Goal: Task Accomplishment & Management: Complete application form

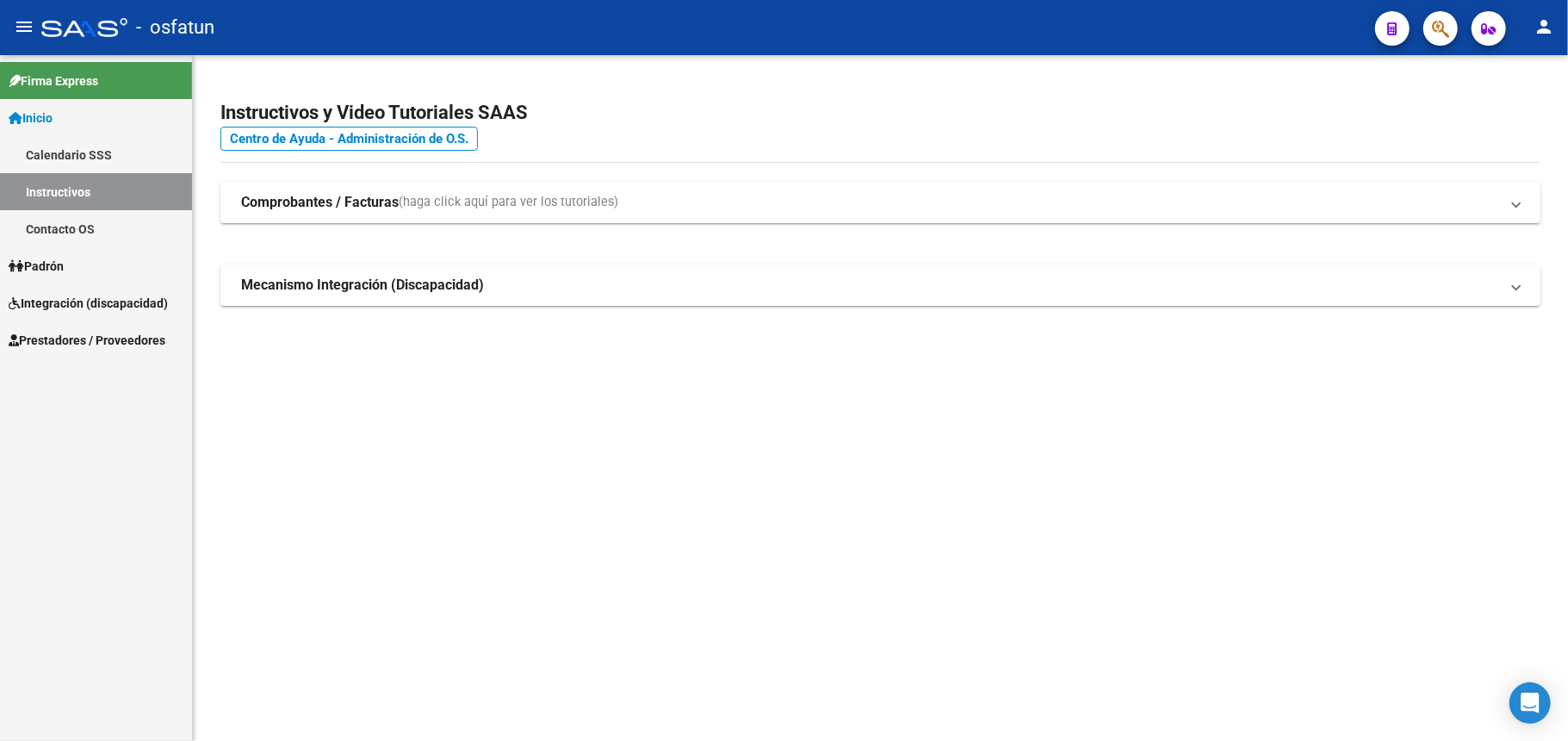
click at [69, 300] on span "Integración (discapacidad)" at bounding box center [89, 302] width 160 height 19
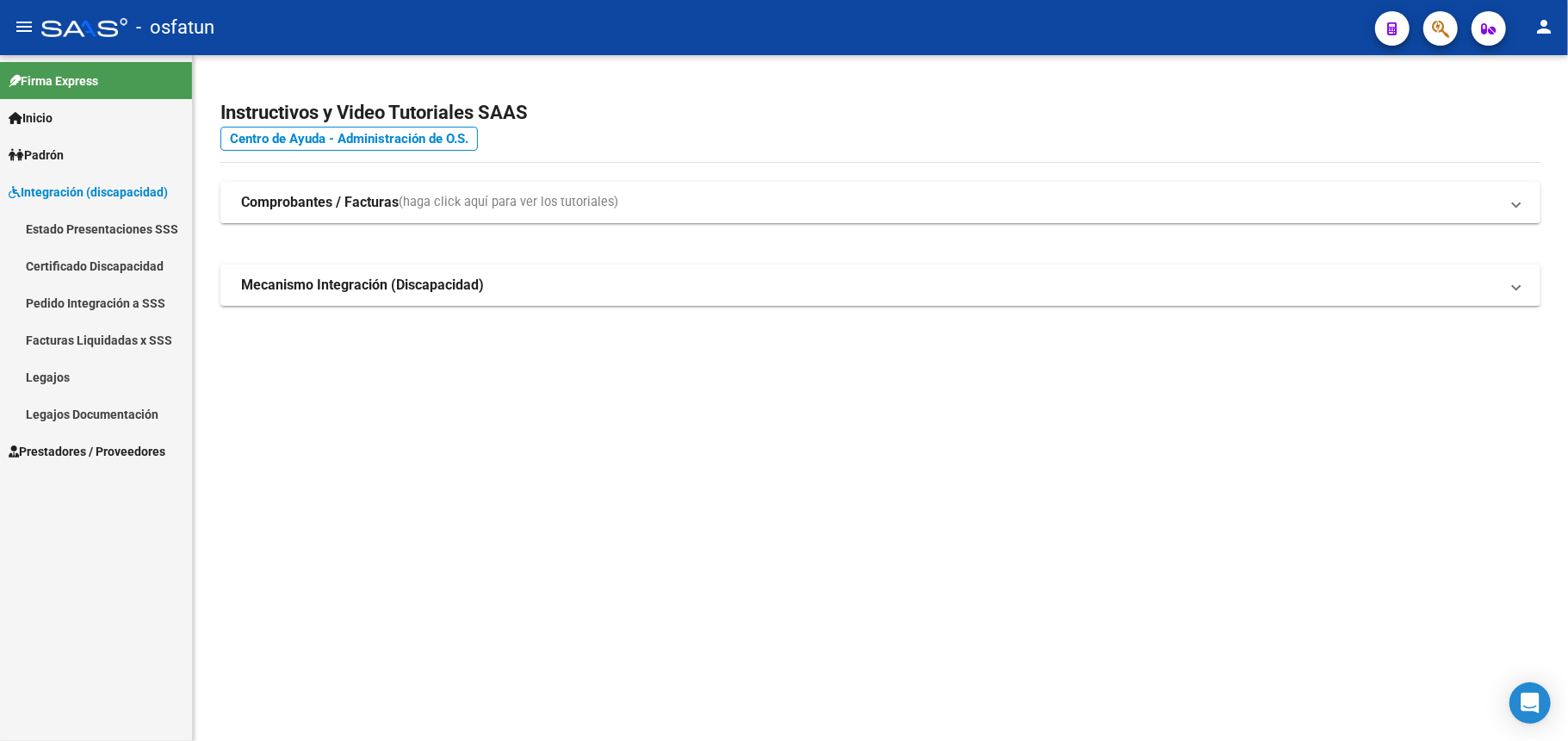
click at [46, 377] on link "Legajos" at bounding box center [96, 376] width 192 height 37
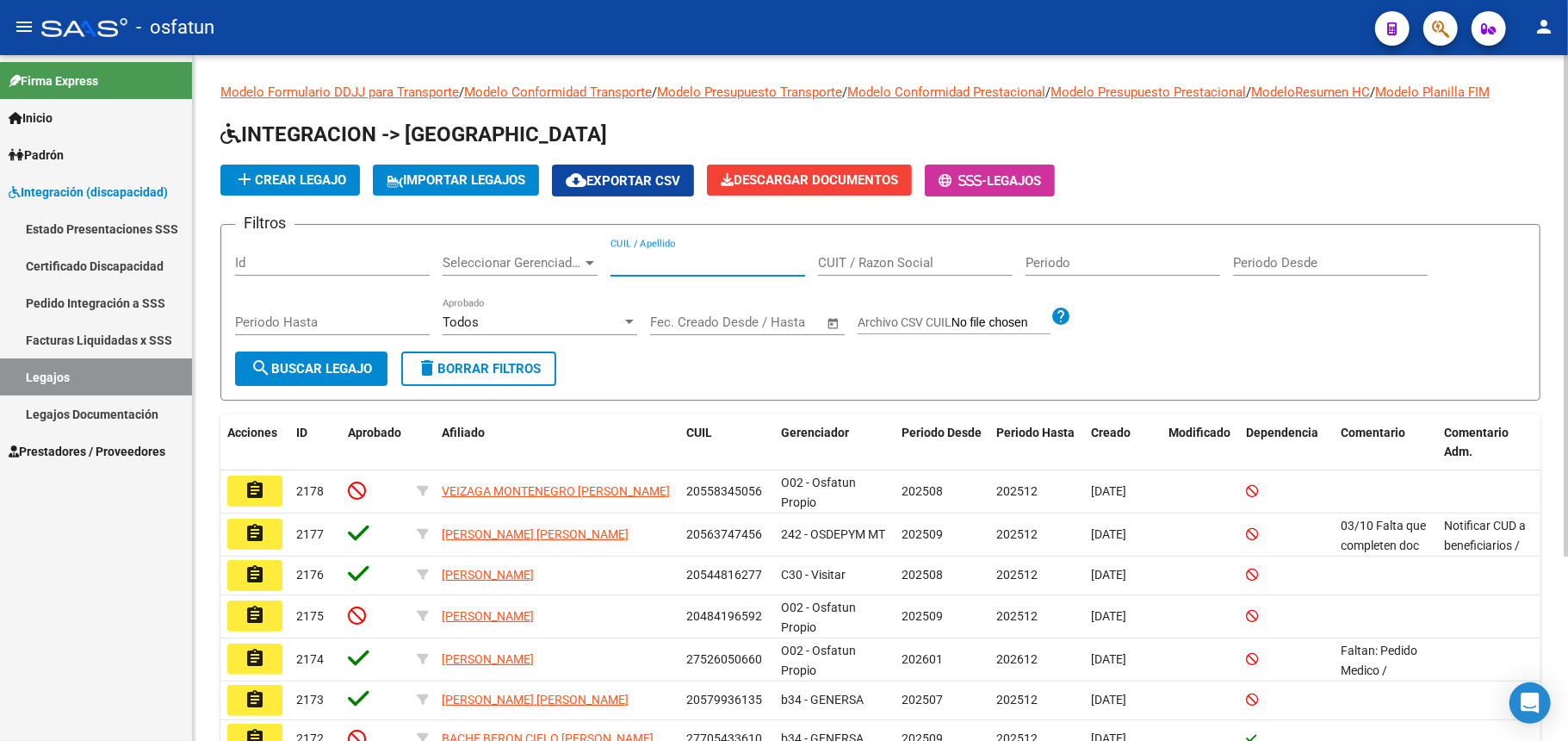
click at [677, 264] on input "CUIL / Apellido" at bounding box center [708, 262] width 195 height 15
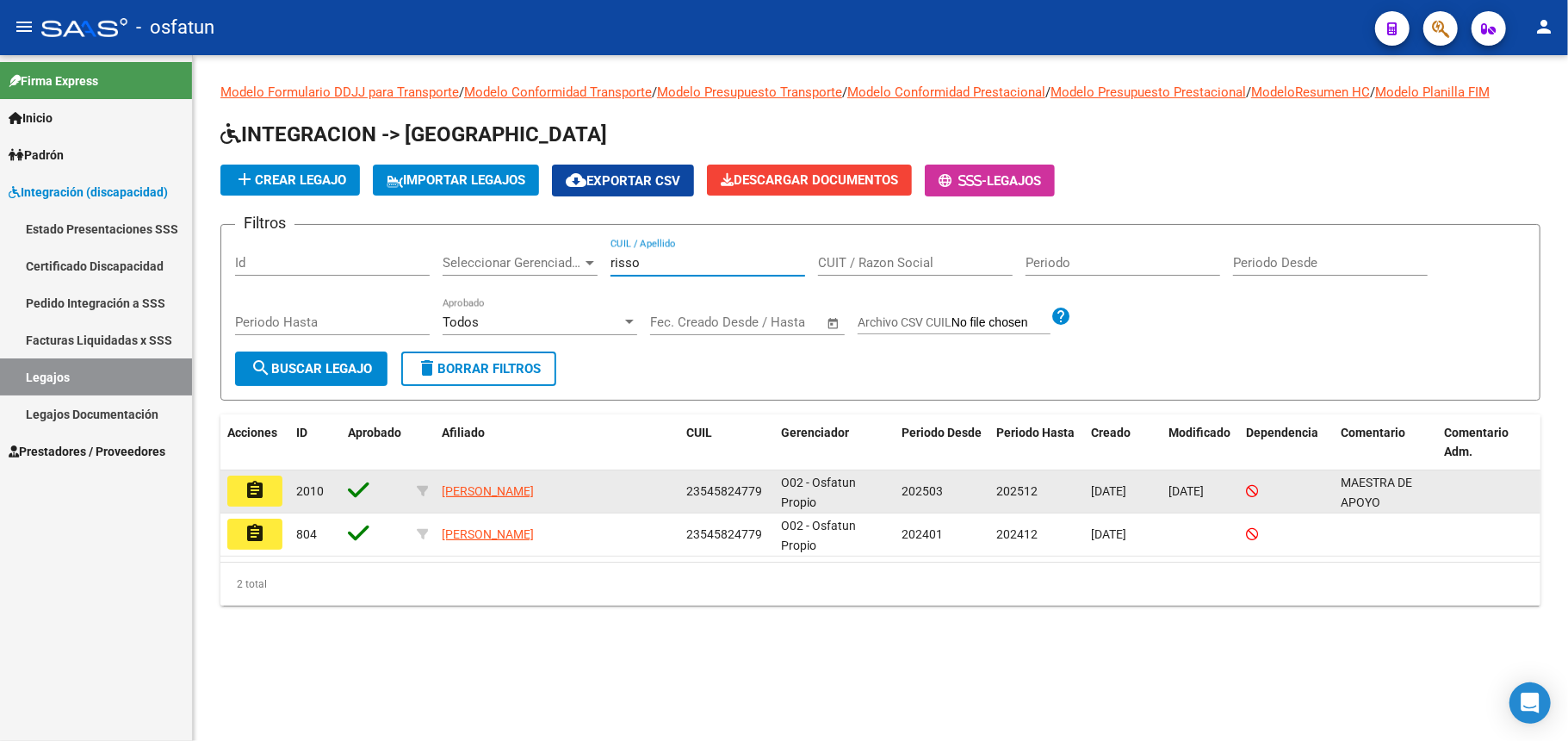
type input "risso"
click at [528, 490] on span "[PERSON_NAME]" at bounding box center [487, 490] width 92 height 13
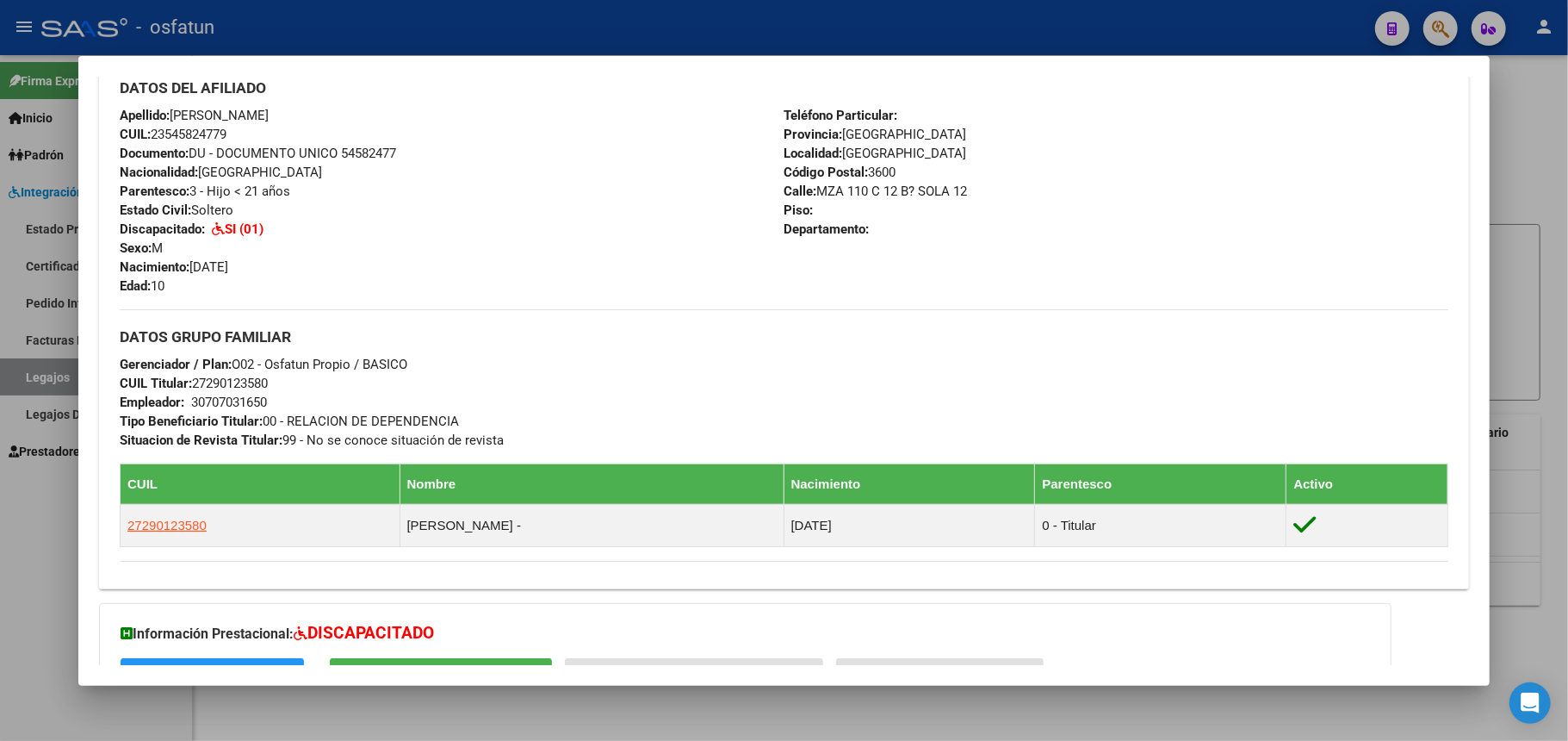
scroll to position [756, 0]
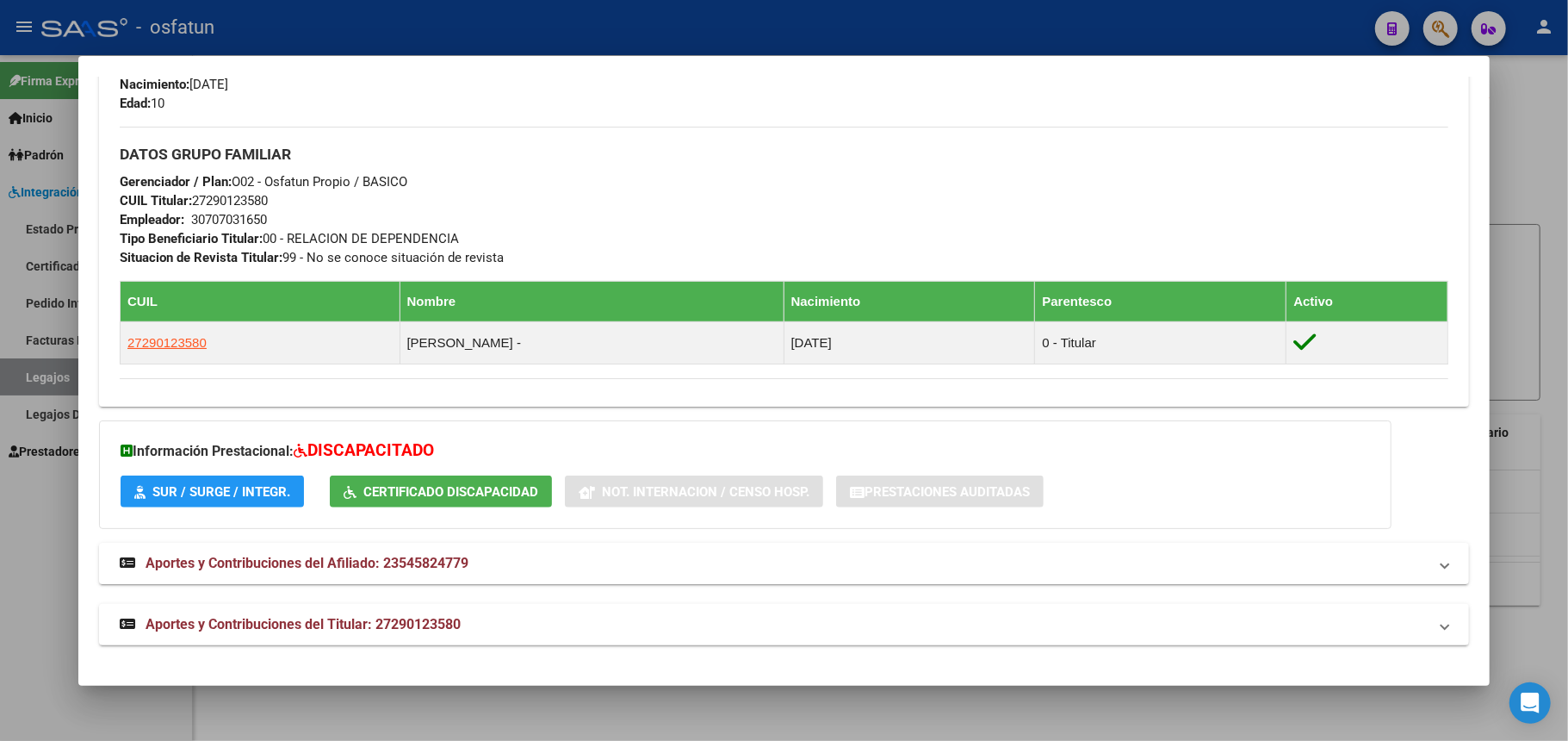
click at [226, 491] on span "SUR / SURGE / INTEGR." at bounding box center [222, 491] width 138 height 15
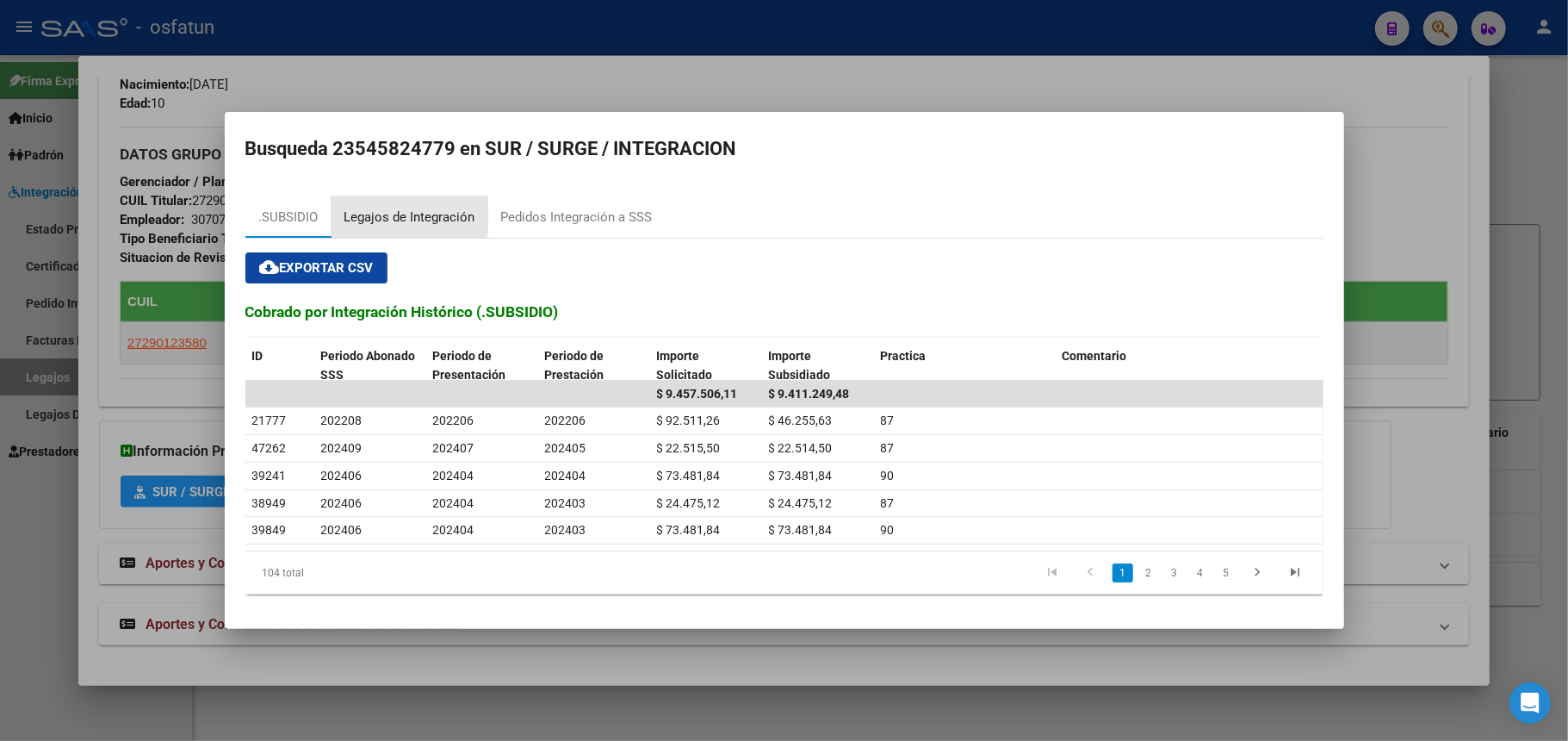
click at [396, 214] on div "Legajos de Integración" at bounding box center [410, 217] width 131 height 20
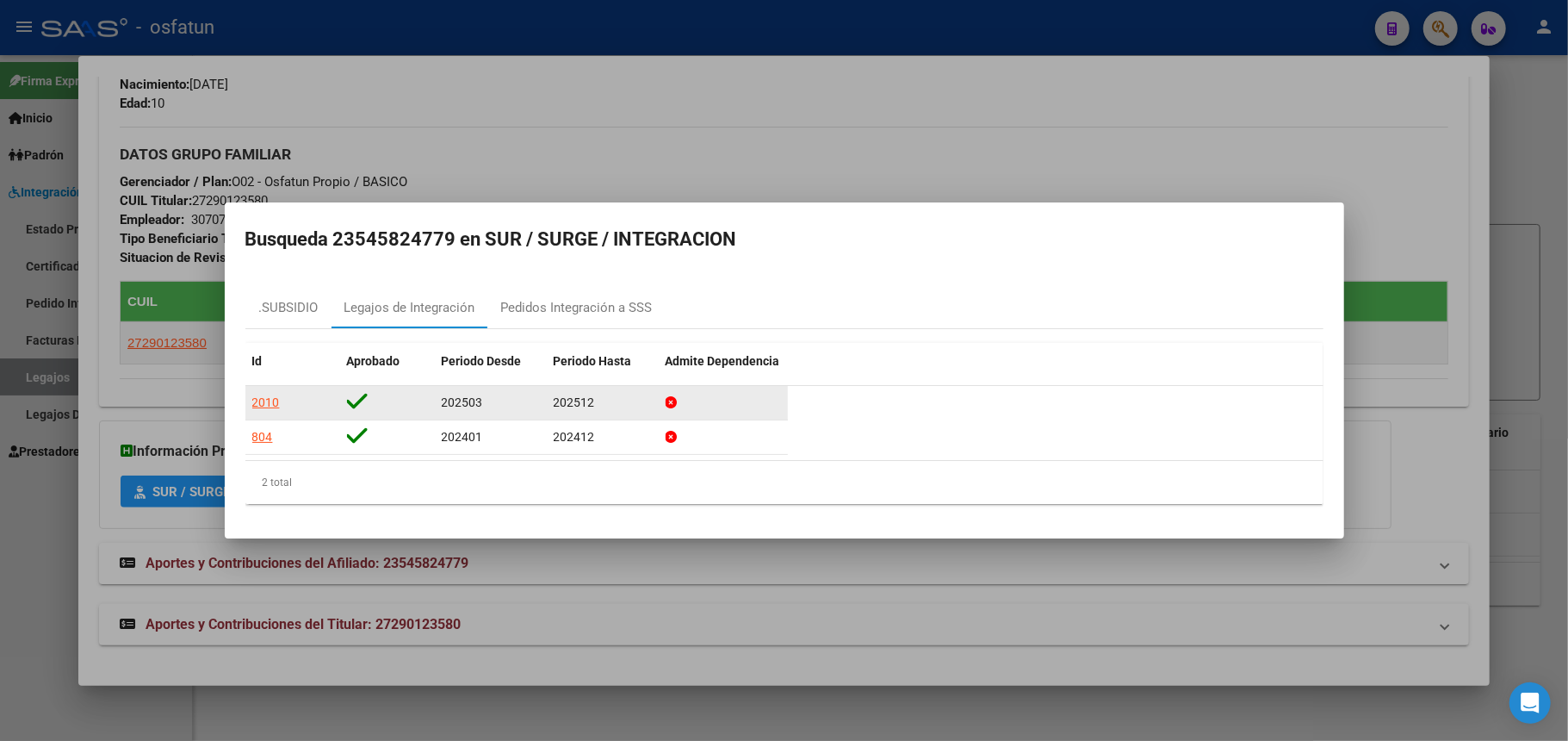
click at [273, 400] on div "2010" at bounding box center [266, 403] width 28 height 20
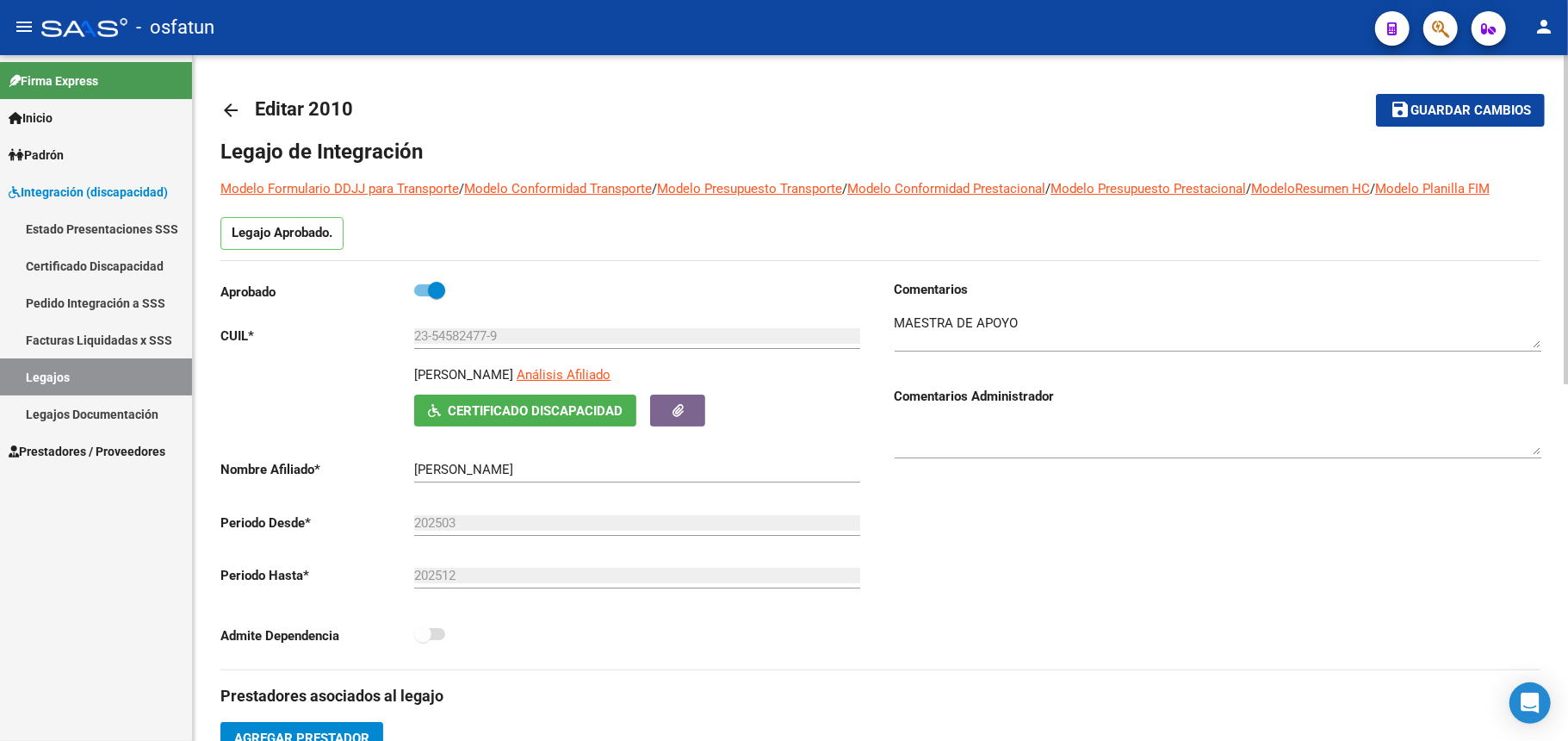
click at [1018, 329] on textarea at bounding box center [1217, 330] width 647 height 34
click at [1018, 331] on textarea at bounding box center [1217, 330] width 647 height 34
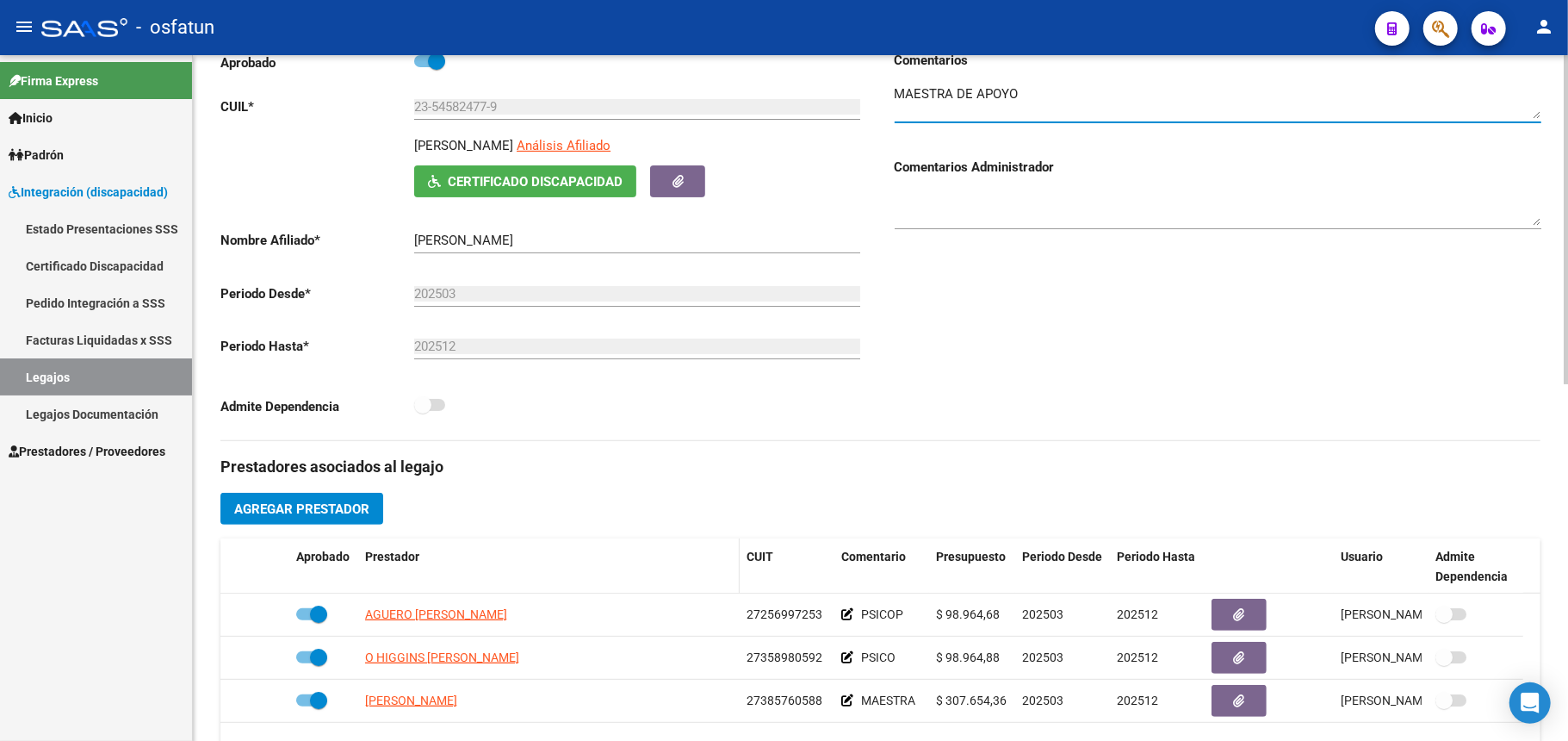
scroll to position [344, 0]
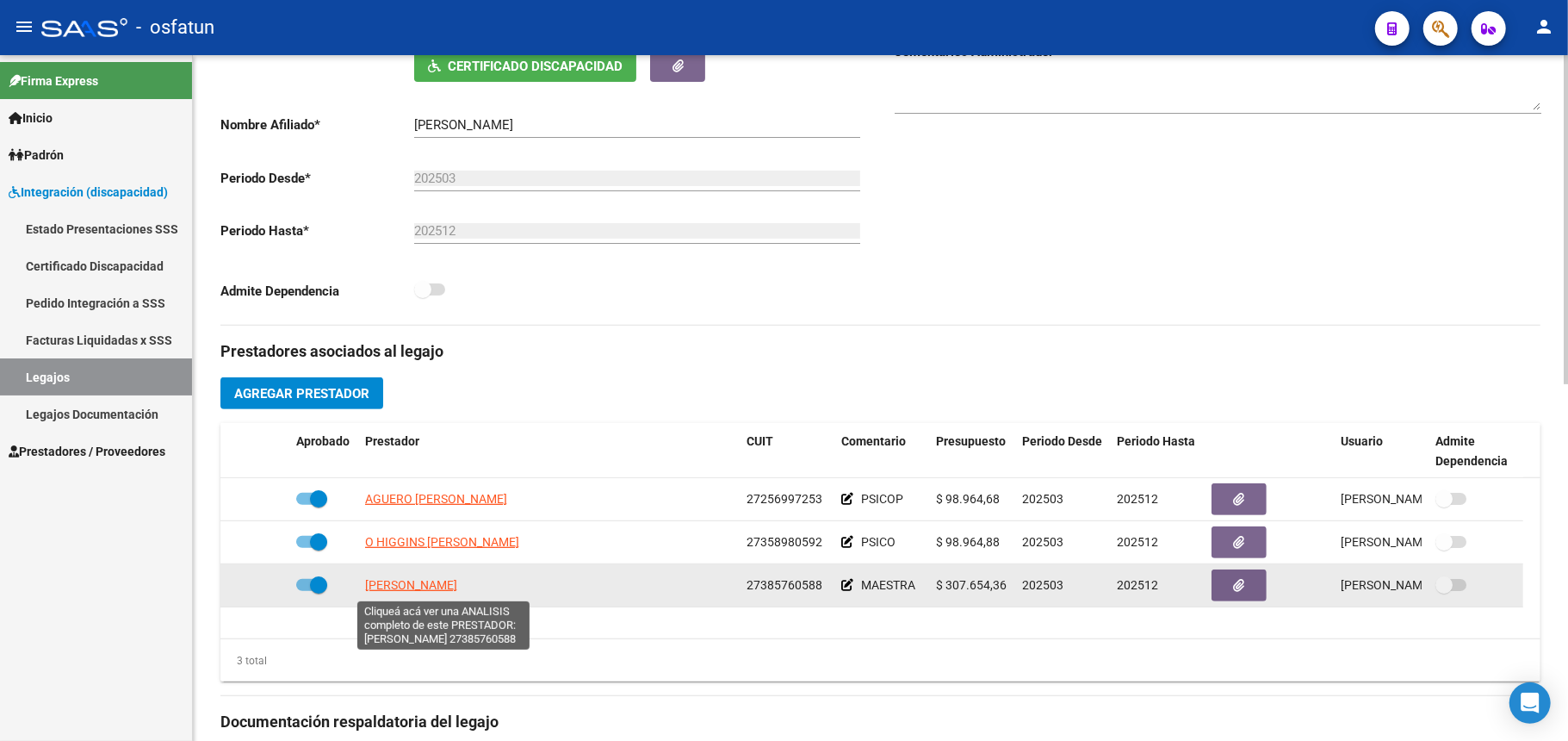
click at [457, 591] on span "[PERSON_NAME]" at bounding box center [411, 584] width 92 height 13
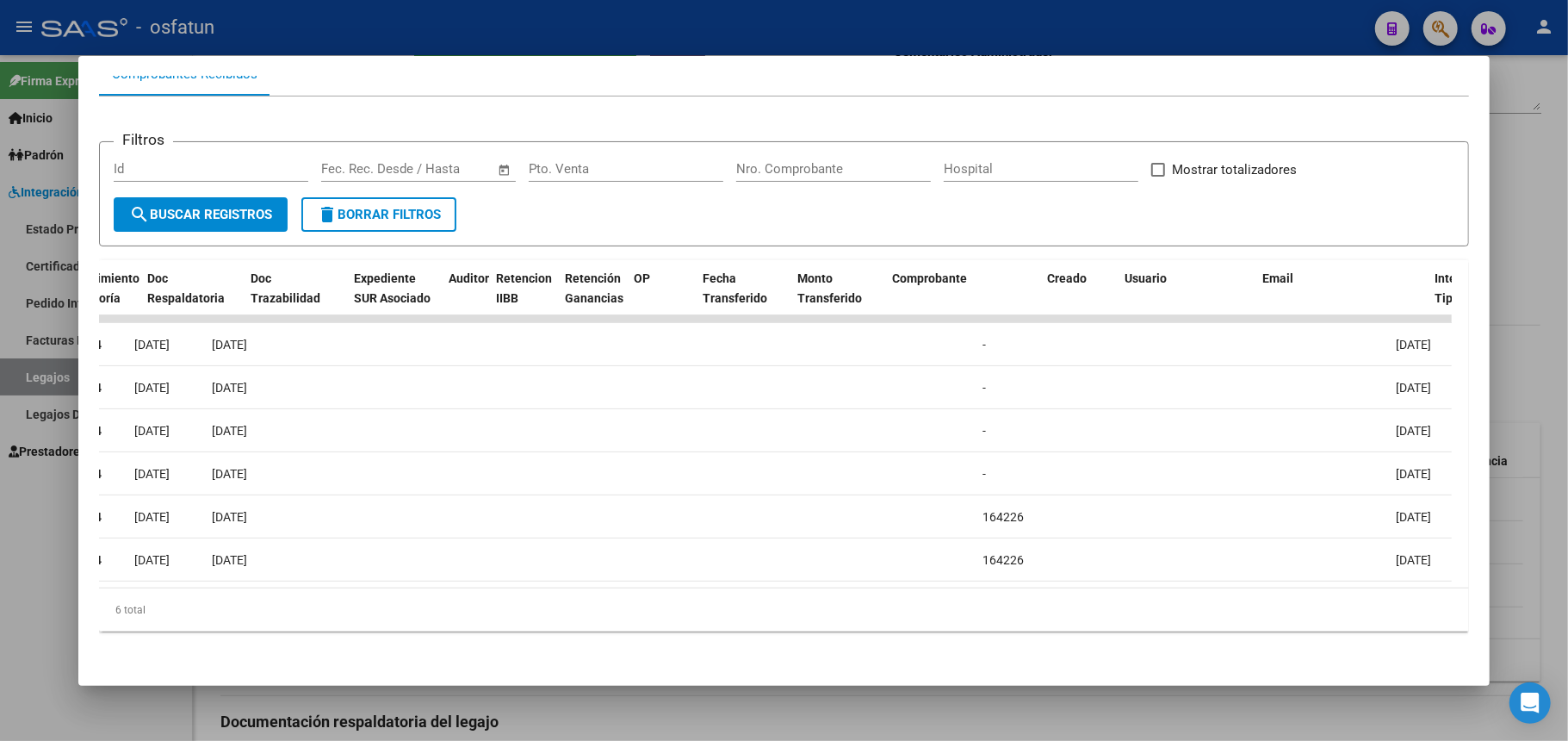
scroll to position [0, 0]
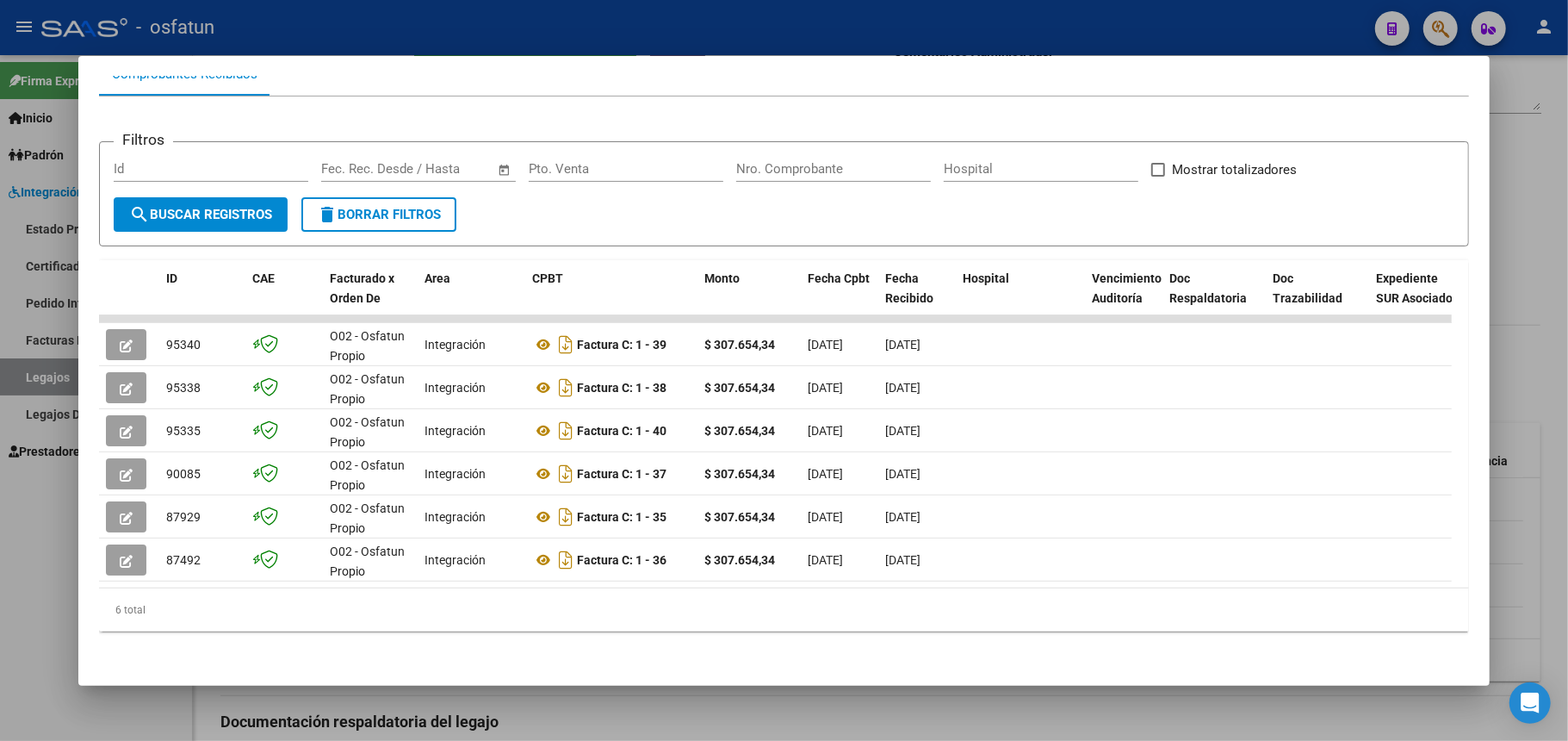
click at [1551, 374] on div at bounding box center [784, 370] width 1568 height 741
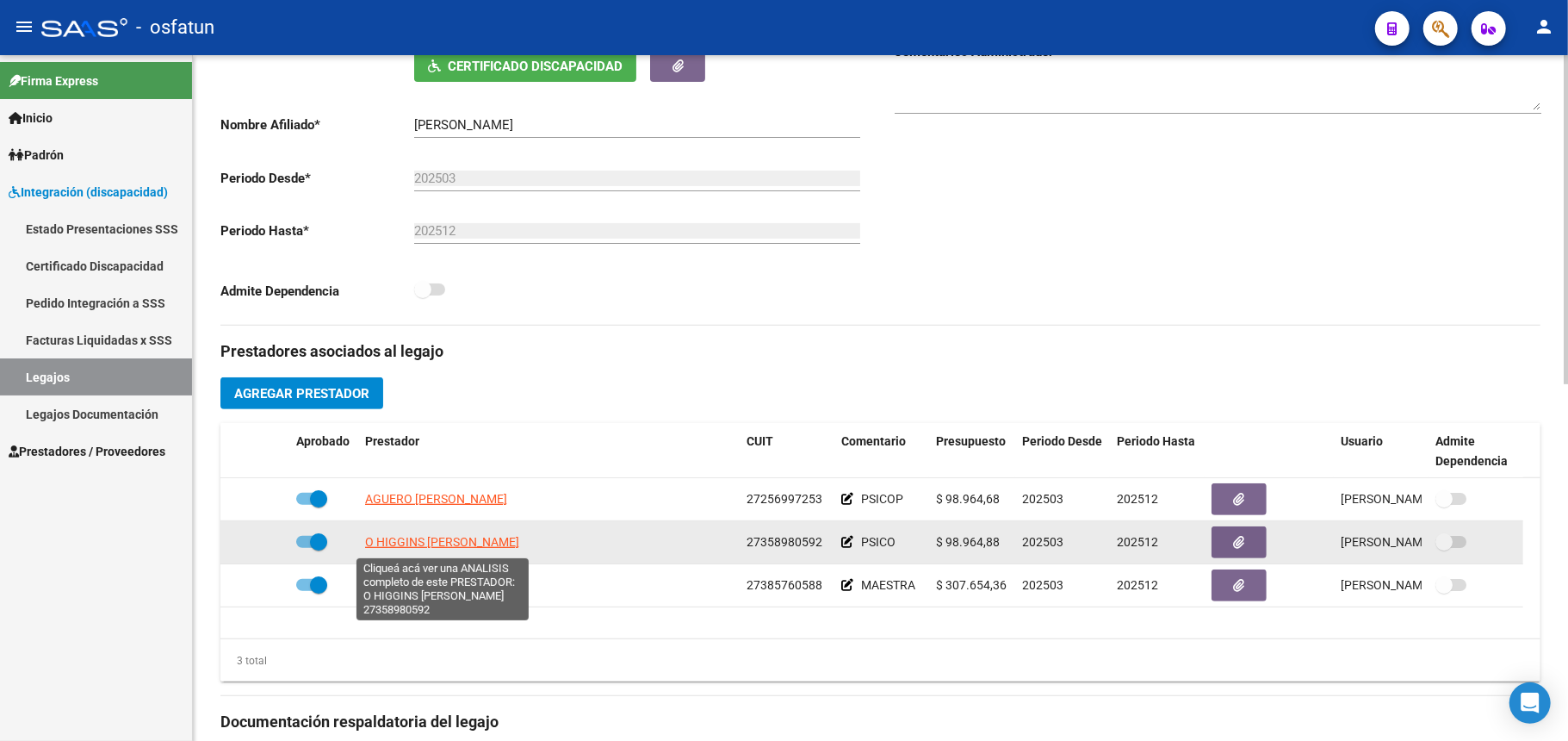
click at [466, 546] on span "O HIGGINS [PERSON_NAME]" at bounding box center [442, 541] width 154 height 13
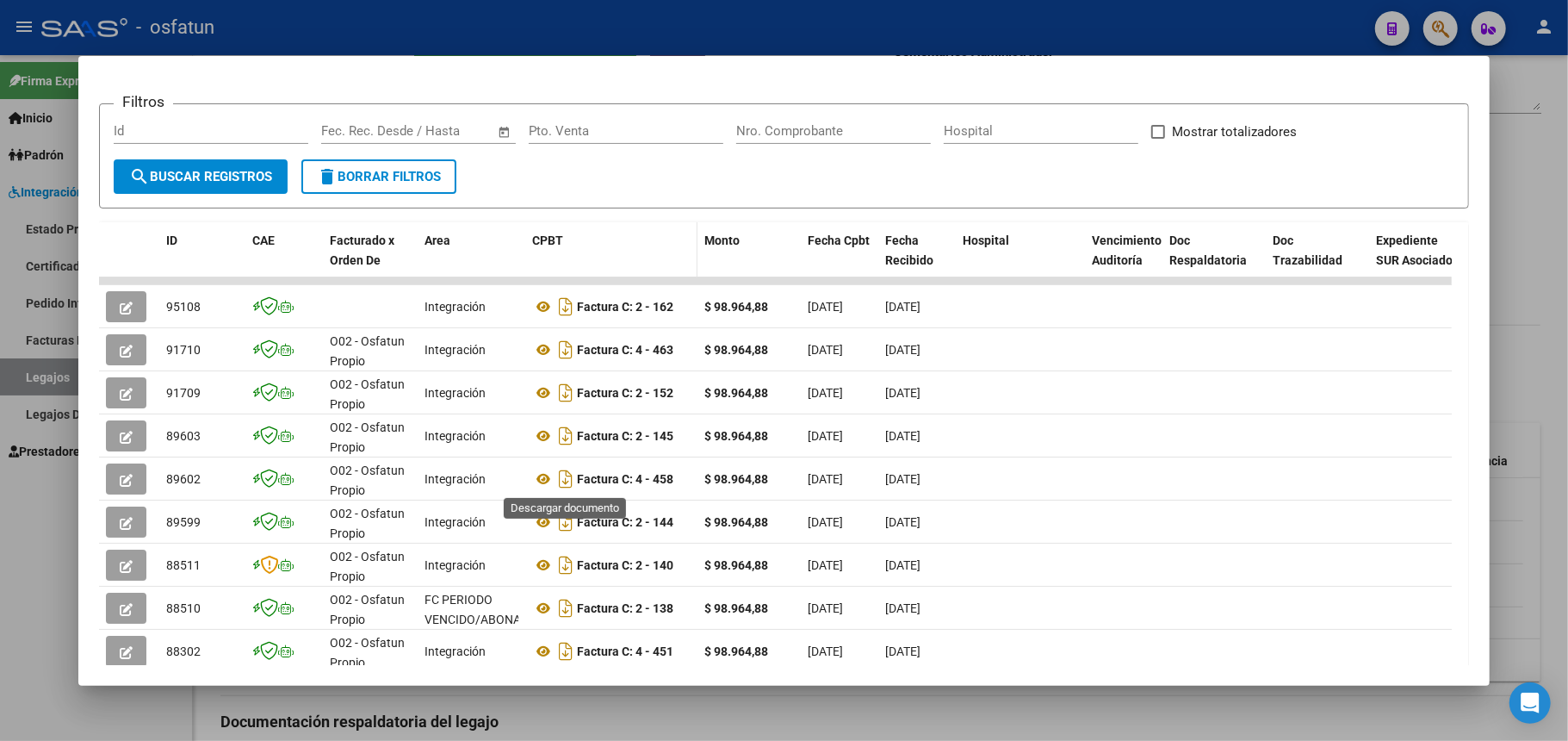
scroll to position [379, 0]
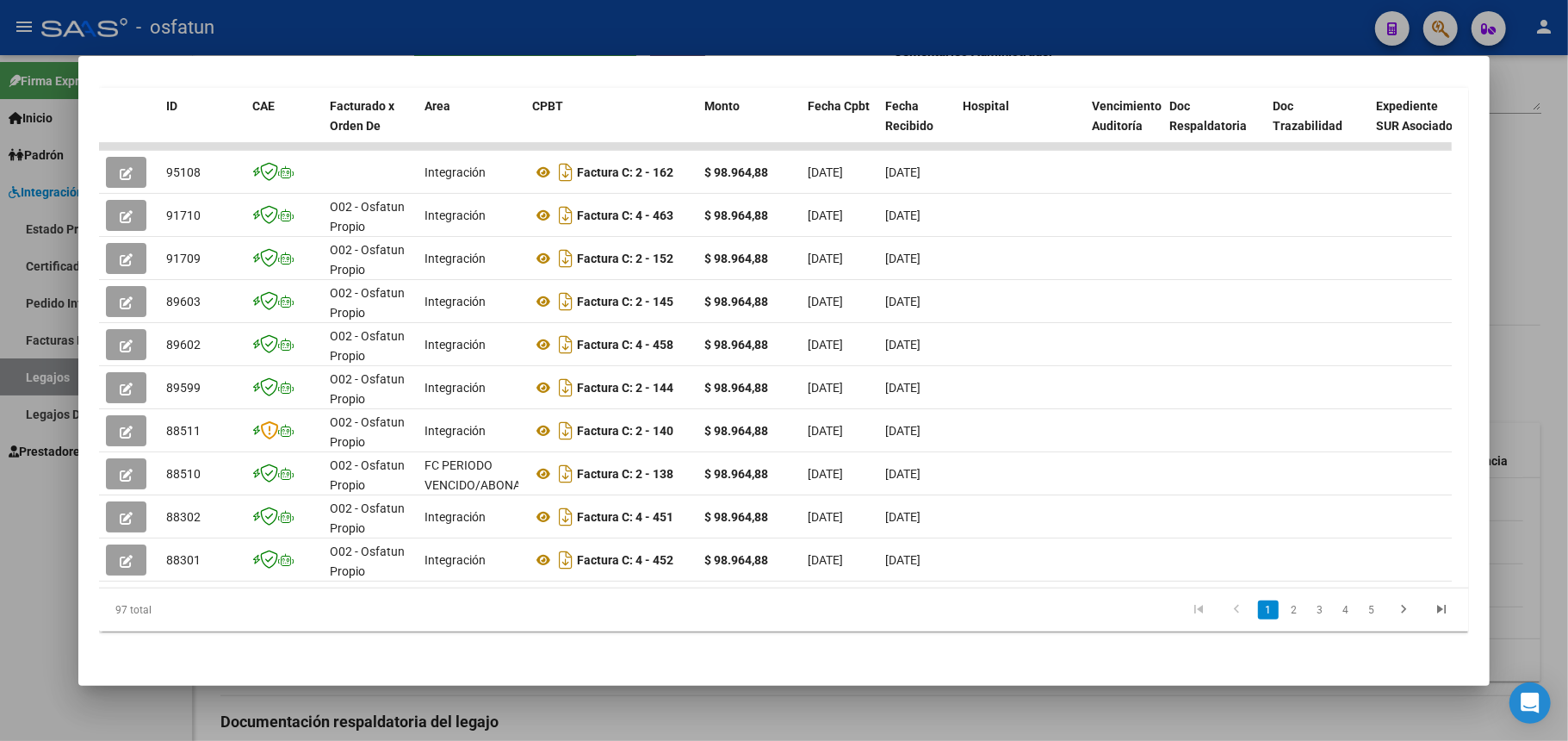
click at [1522, 74] on div at bounding box center [784, 370] width 1568 height 741
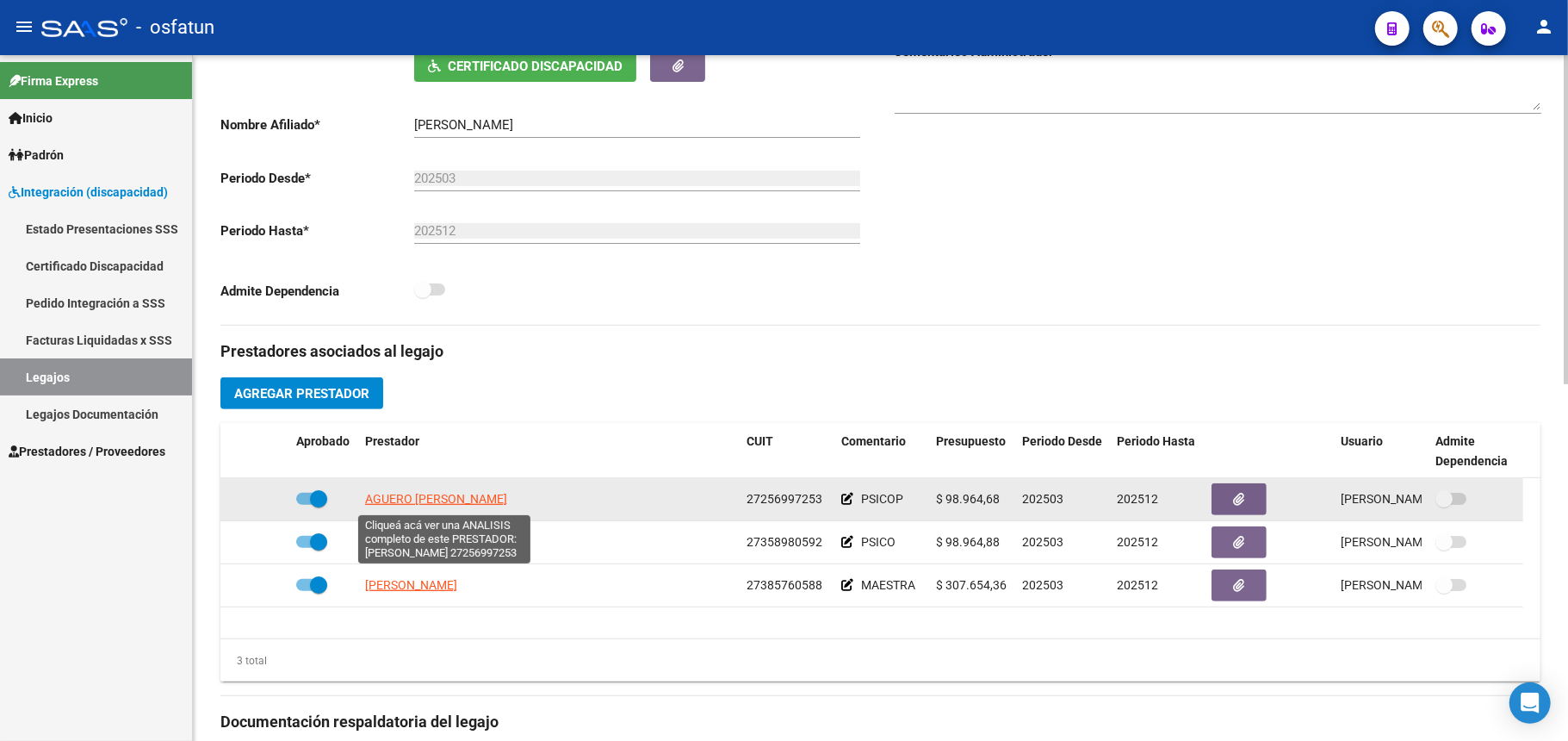
click at [483, 501] on span "AGUERO [PERSON_NAME]" at bounding box center [436, 498] width 142 height 13
type textarea "27256997253"
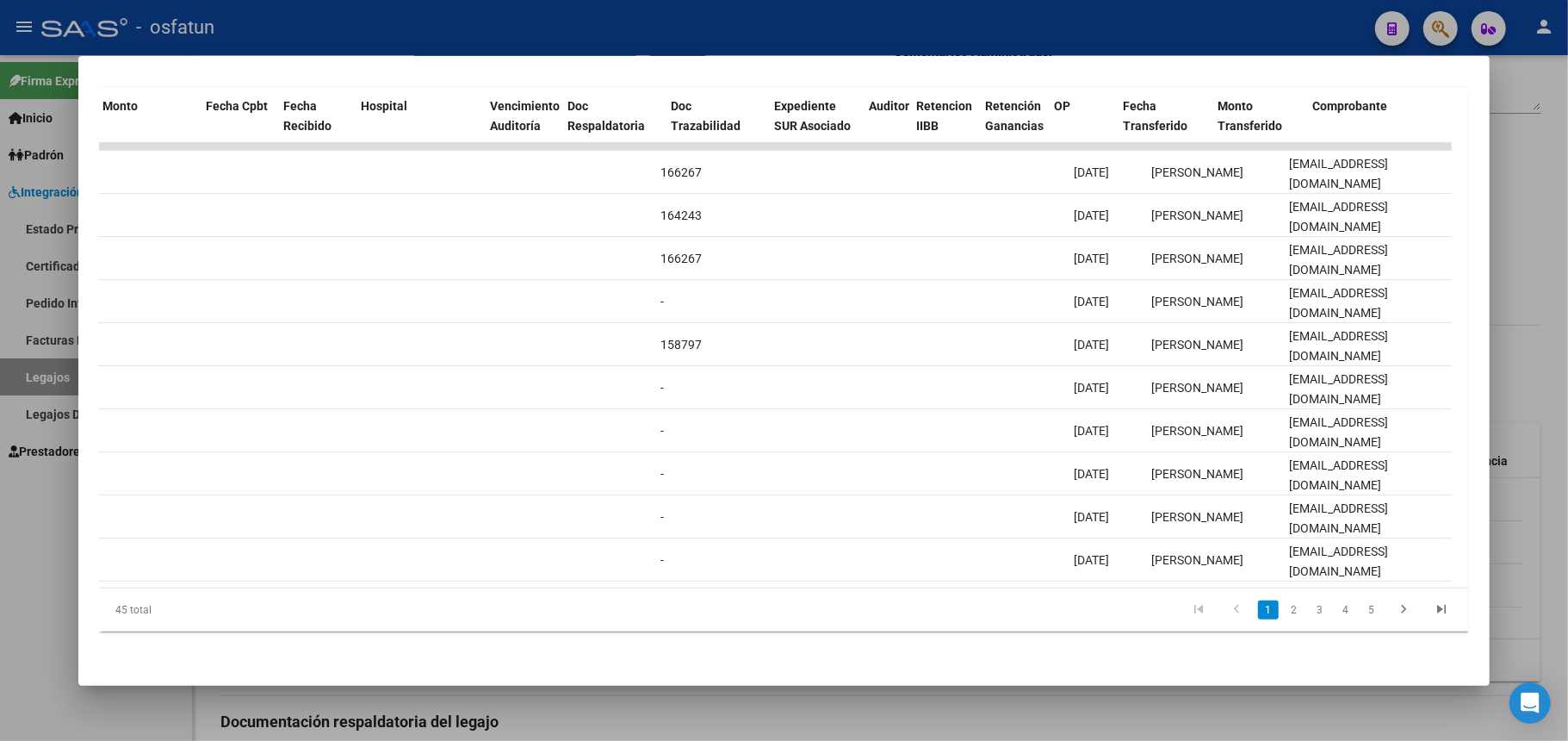
scroll to position [0, 0]
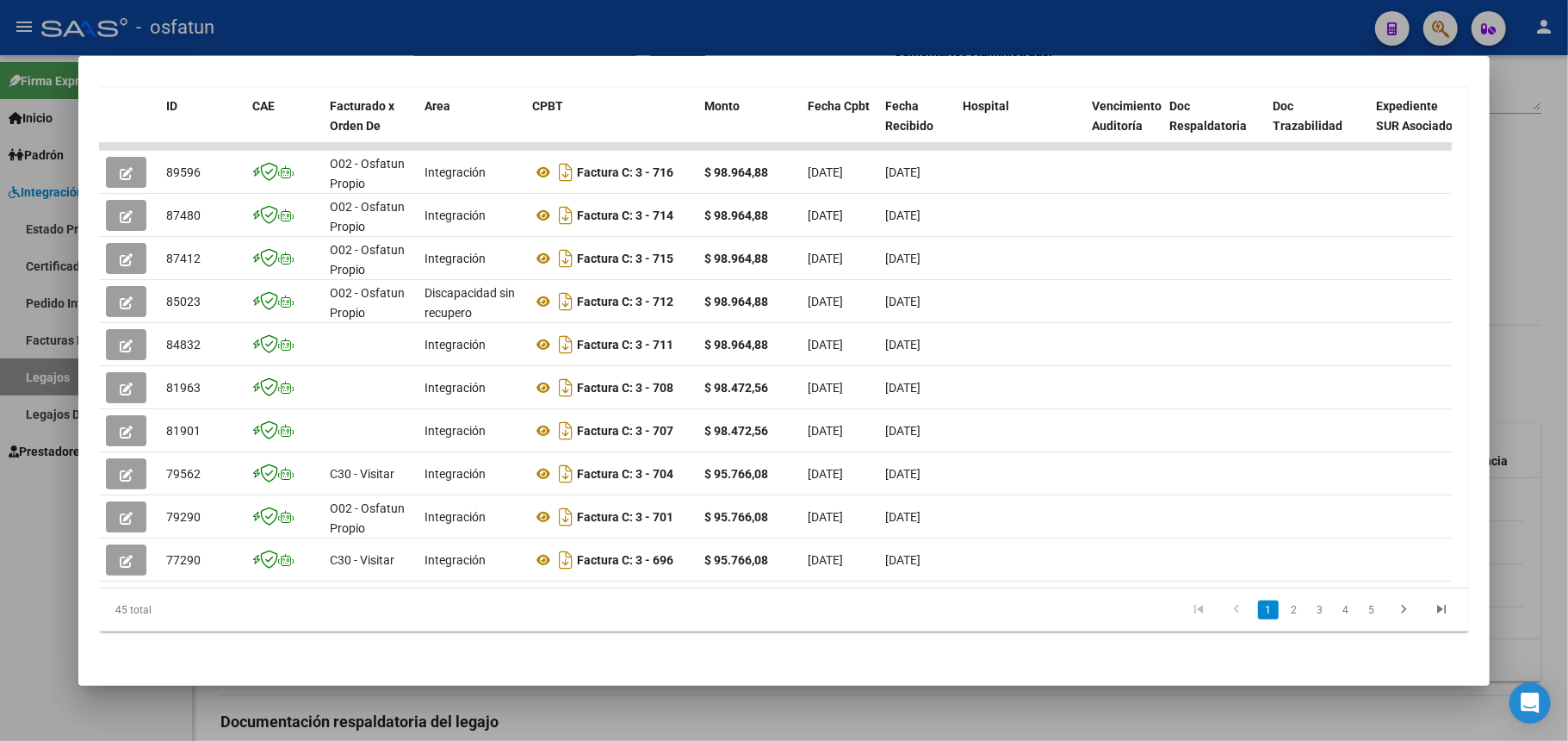
click at [787, 31] on div at bounding box center [784, 370] width 1568 height 741
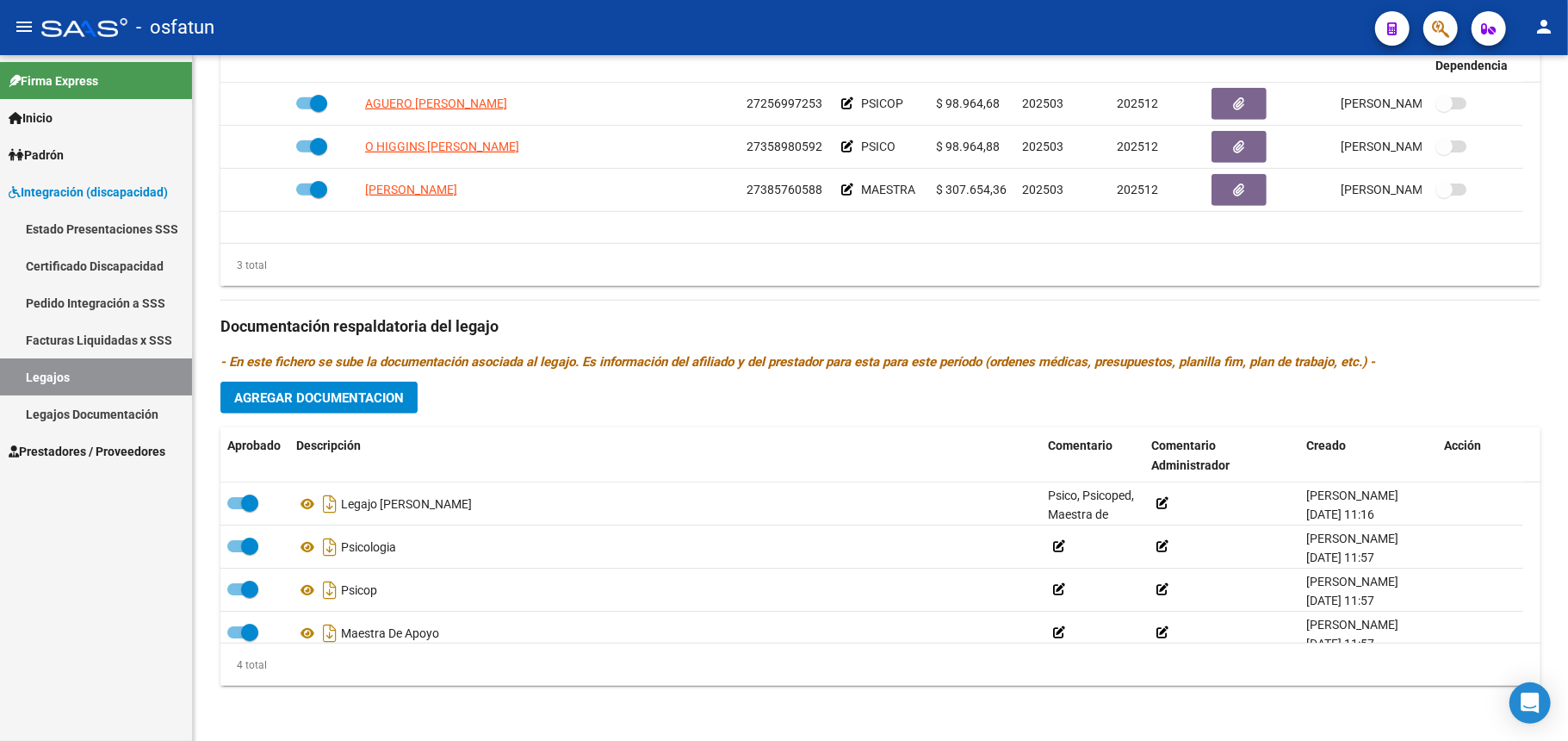
scroll to position [167, 0]
